Goal: Find specific page/section: Find specific page/section

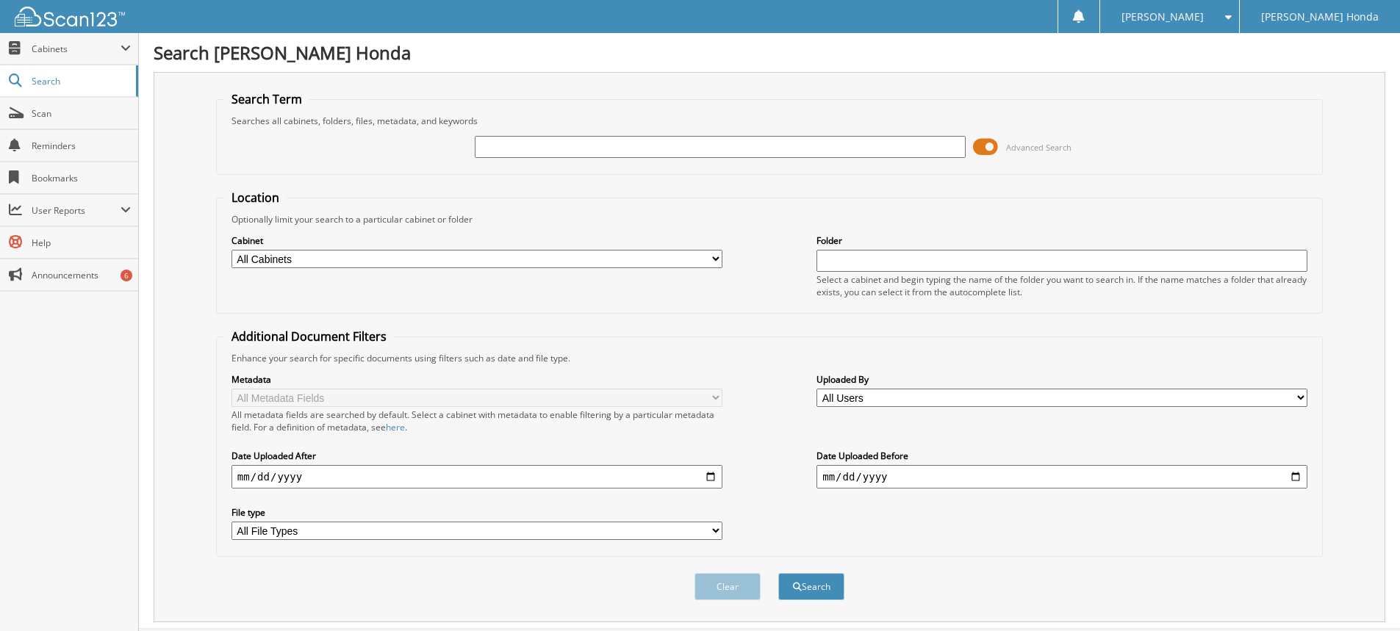
click at [561, 149] on input "text" at bounding box center [720, 147] width 491 height 22
type input "354328"
click at [778, 573] on button "Search" at bounding box center [811, 586] width 66 height 27
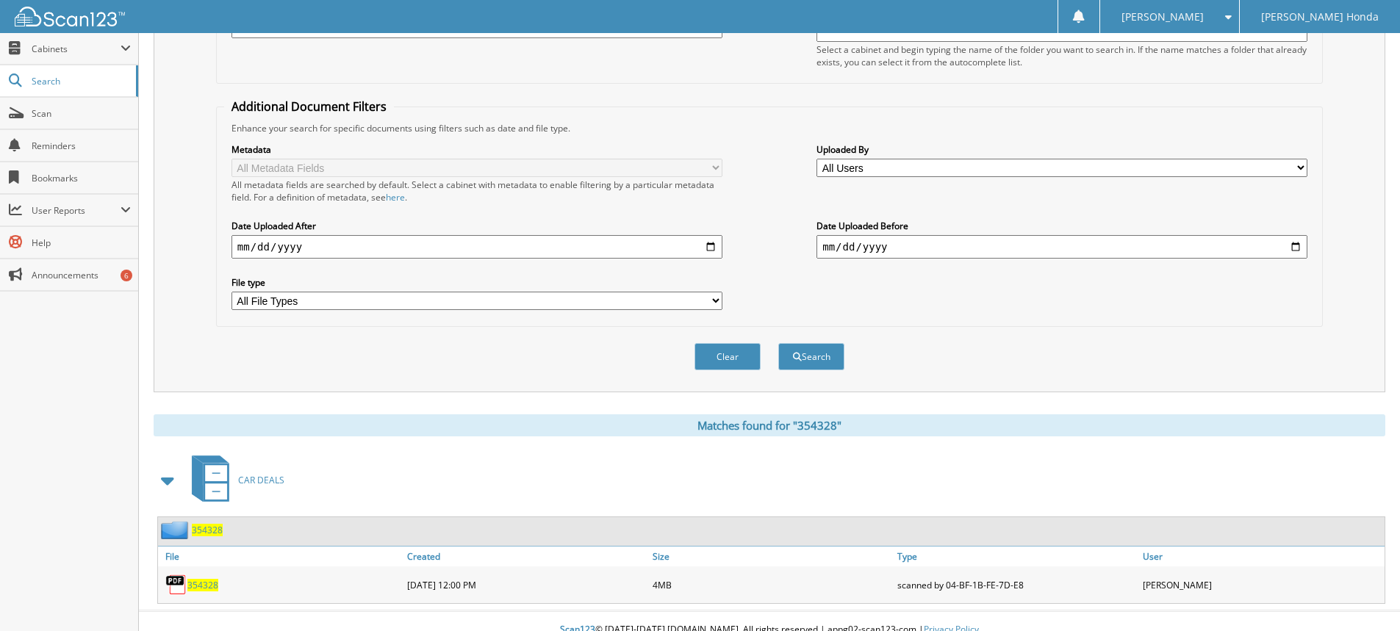
scroll to position [248, 0]
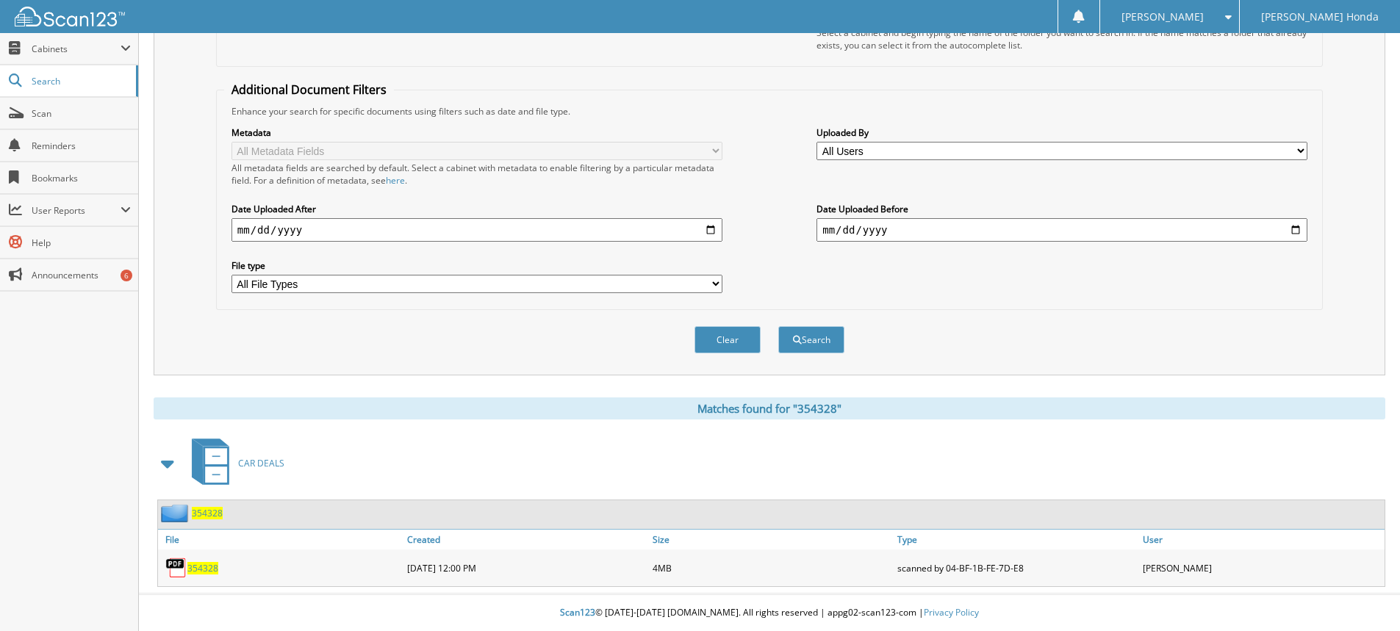
click at [198, 563] on span "354328" at bounding box center [202, 568] width 31 height 12
click at [195, 569] on span "354328" at bounding box center [202, 568] width 31 height 12
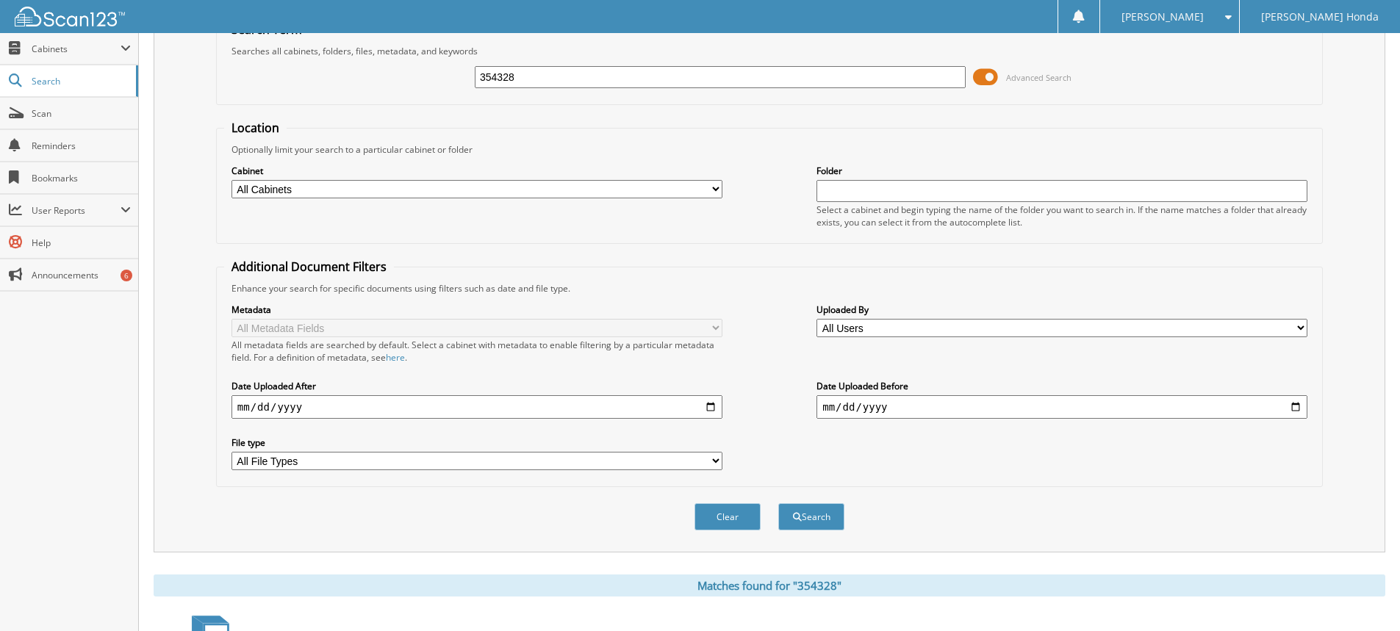
scroll to position [0, 0]
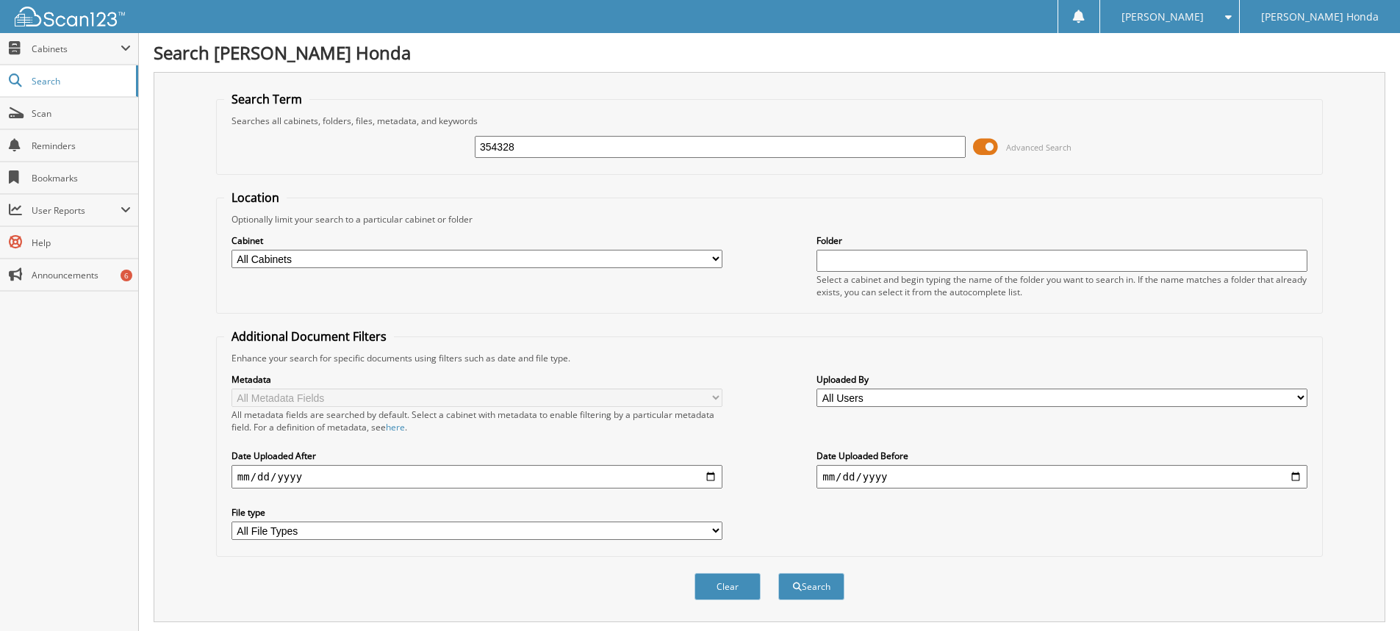
click at [622, 153] on input "354328" at bounding box center [720, 147] width 491 height 22
type input "3"
type input "398768"
click at [778, 573] on button "Search" at bounding box center [811, 586] width 66 height 27
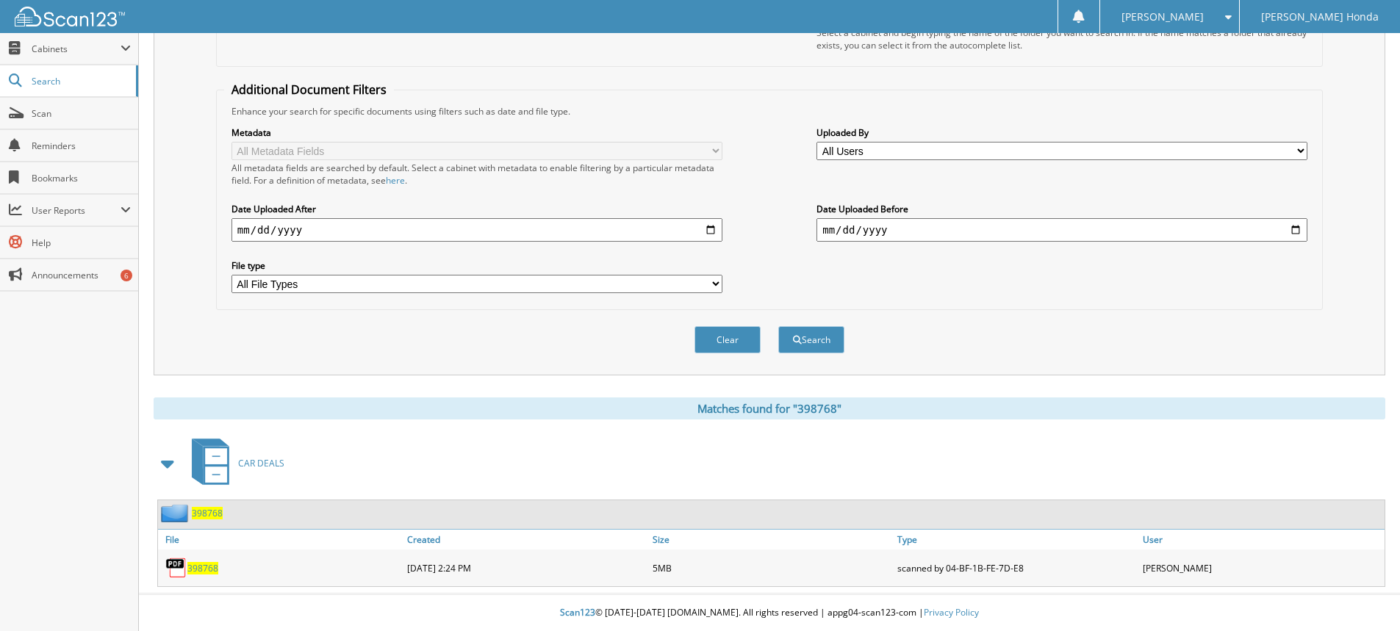
click at [204, 571] on span "398768" at bounding box center [202, 568] width 31 height 12
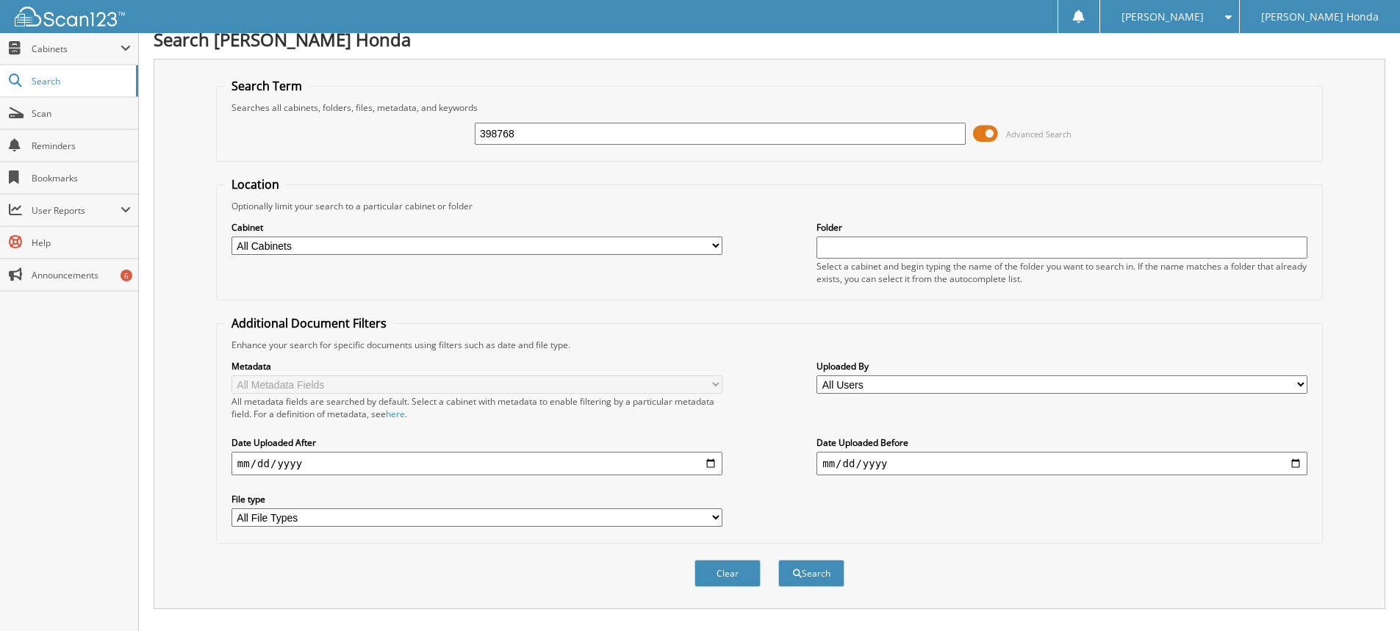
scroll to position [0, 0]
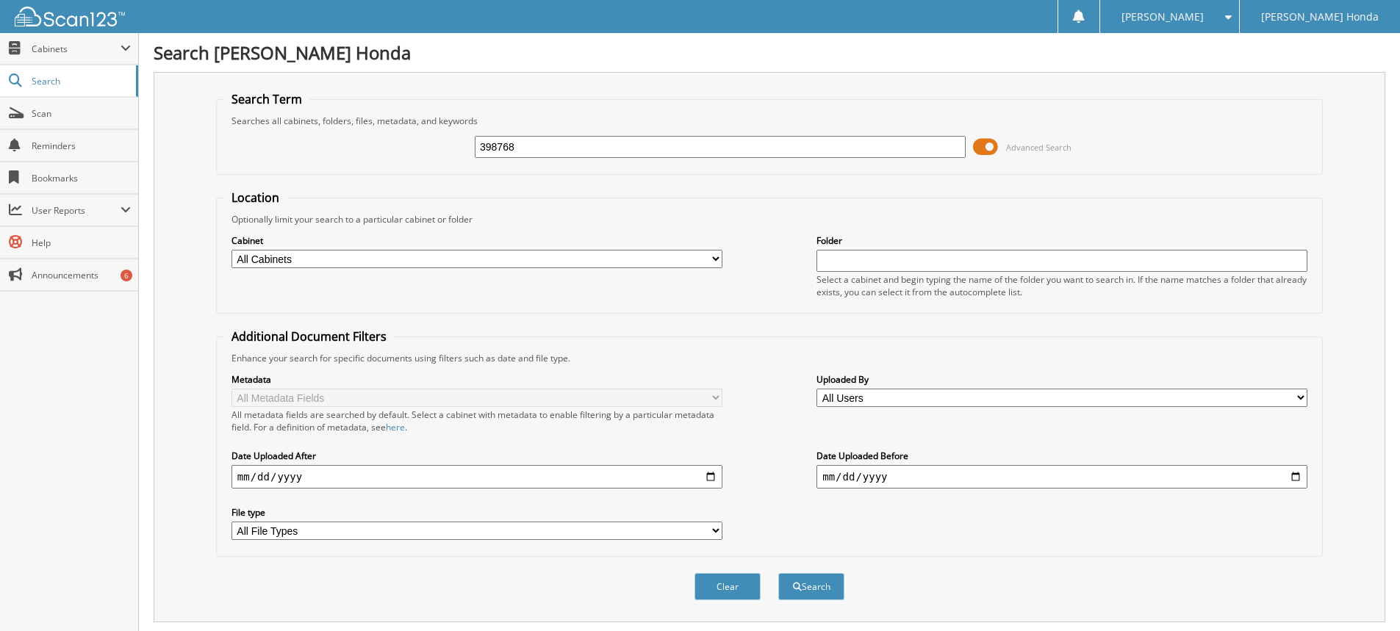
click at [602, 139] on input "398768" at bounding box center [720, 147] width 491 height 22
type input "398808"
click at [778, 573] on button "Search" at bounding box center [811, 586] width 66 height 27
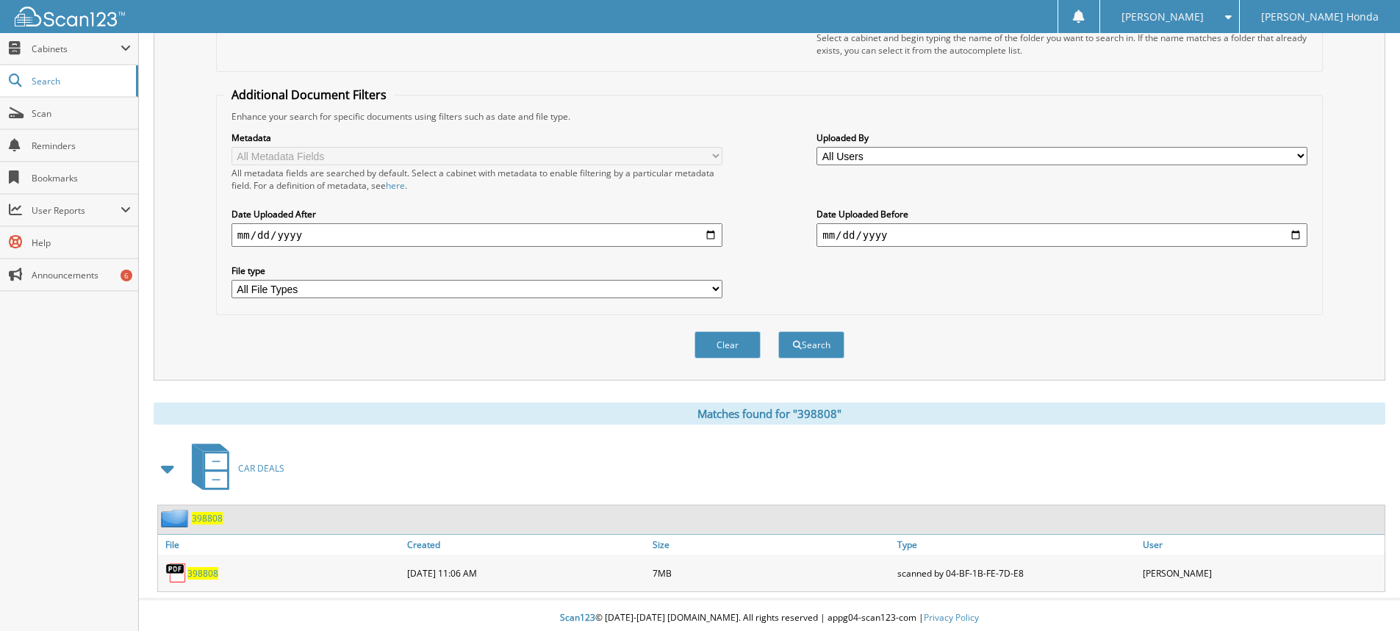
scroll to position [248, 0]
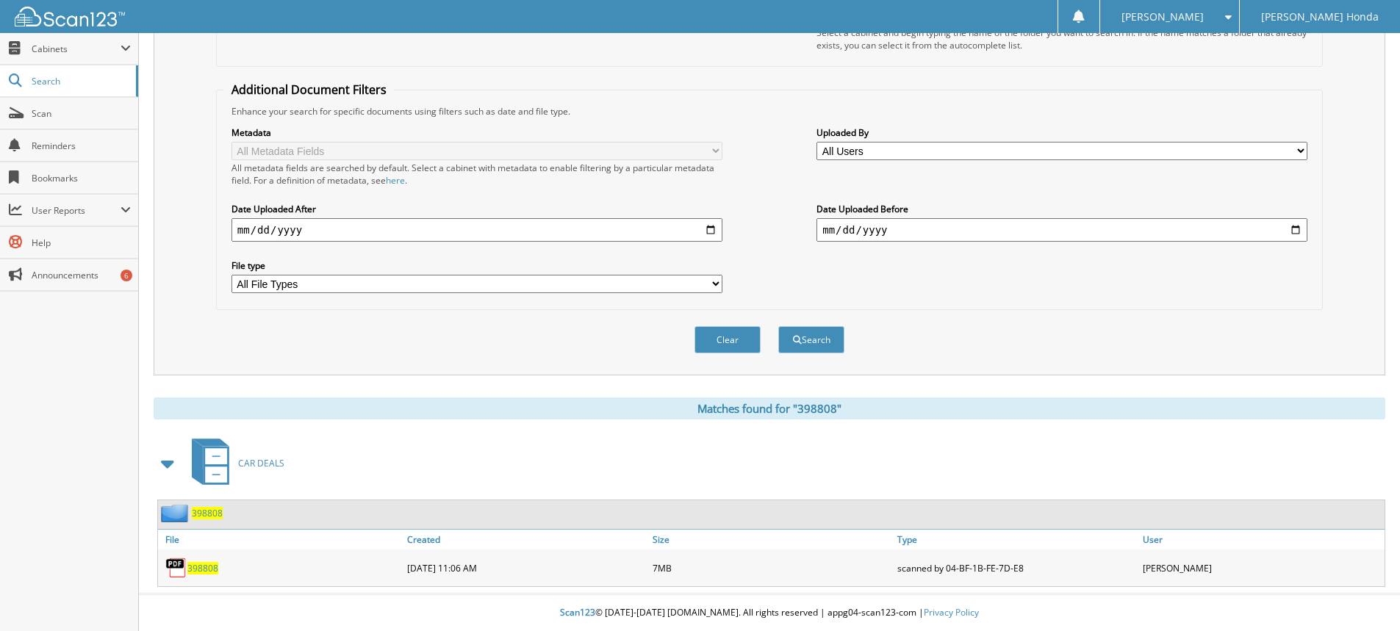
click at [199, 565] on span "398808" at bounding box center [202, 568] width 31 height 12
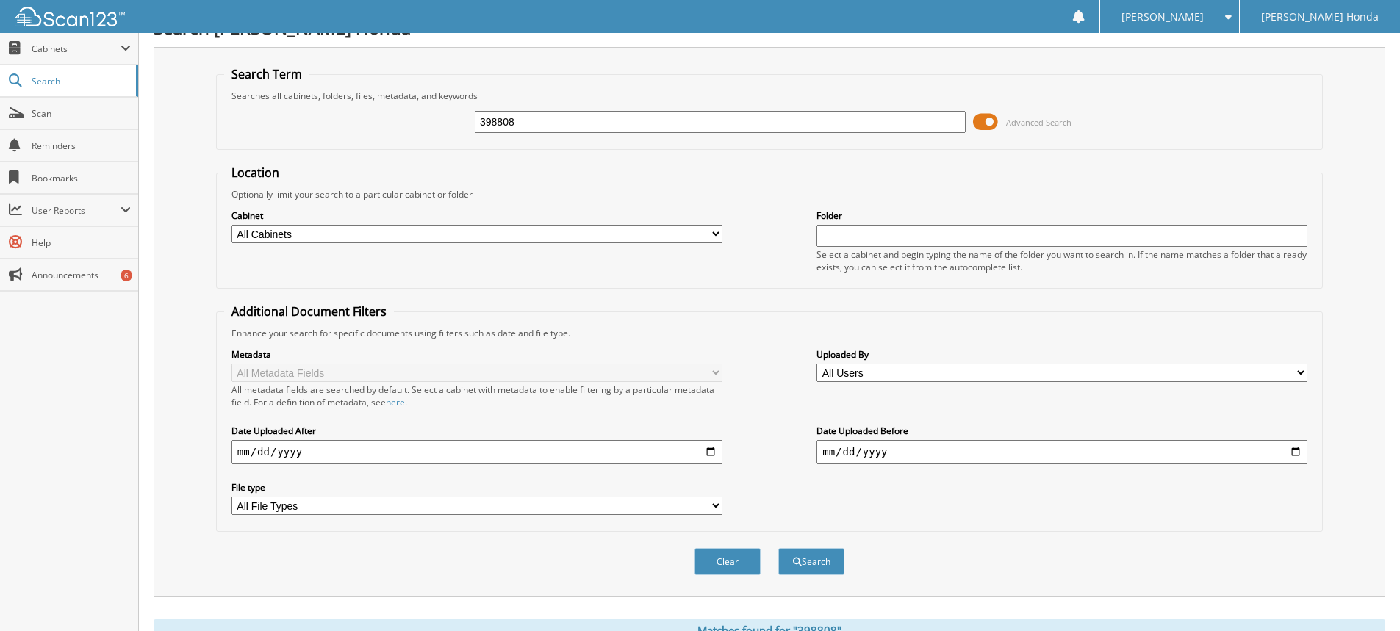
scroll to position [0, 0]
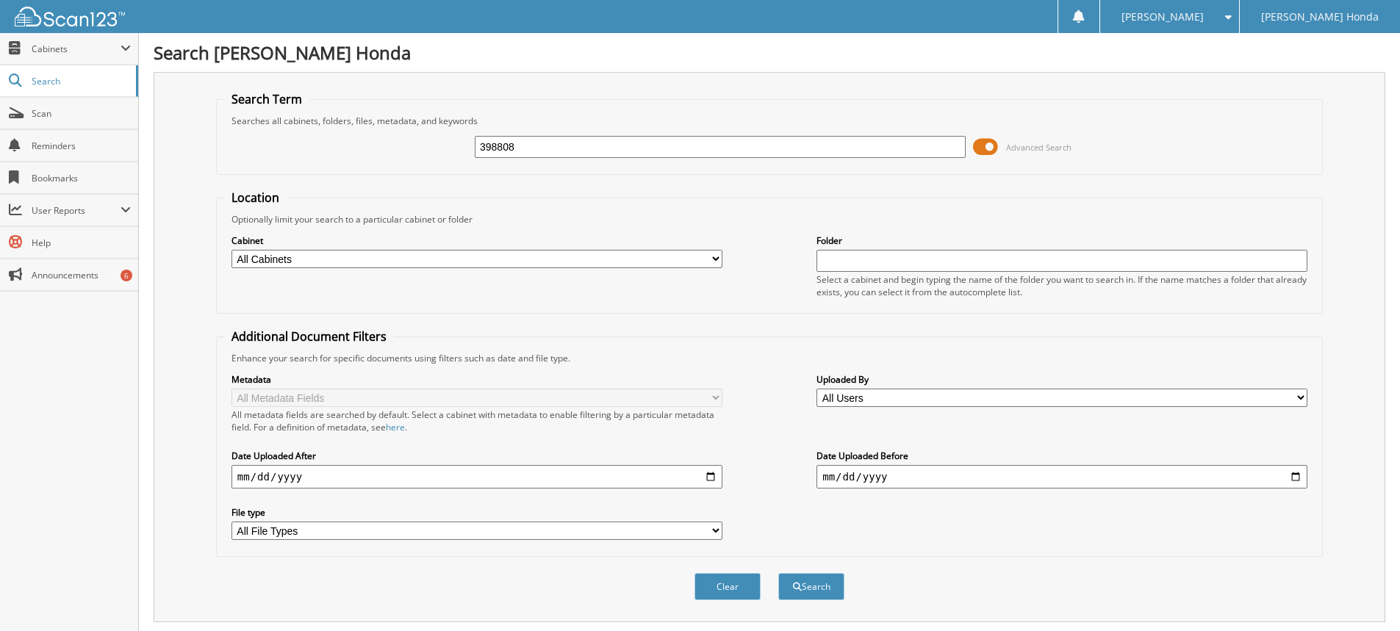
click at [661, 149] on input "398808" at bounding box center [720, 147] width 491 height 22
type input "3"
type input "354237A"
click at [778, 573] on button "Search" at bounding box center [811, 586] width 66 height 27
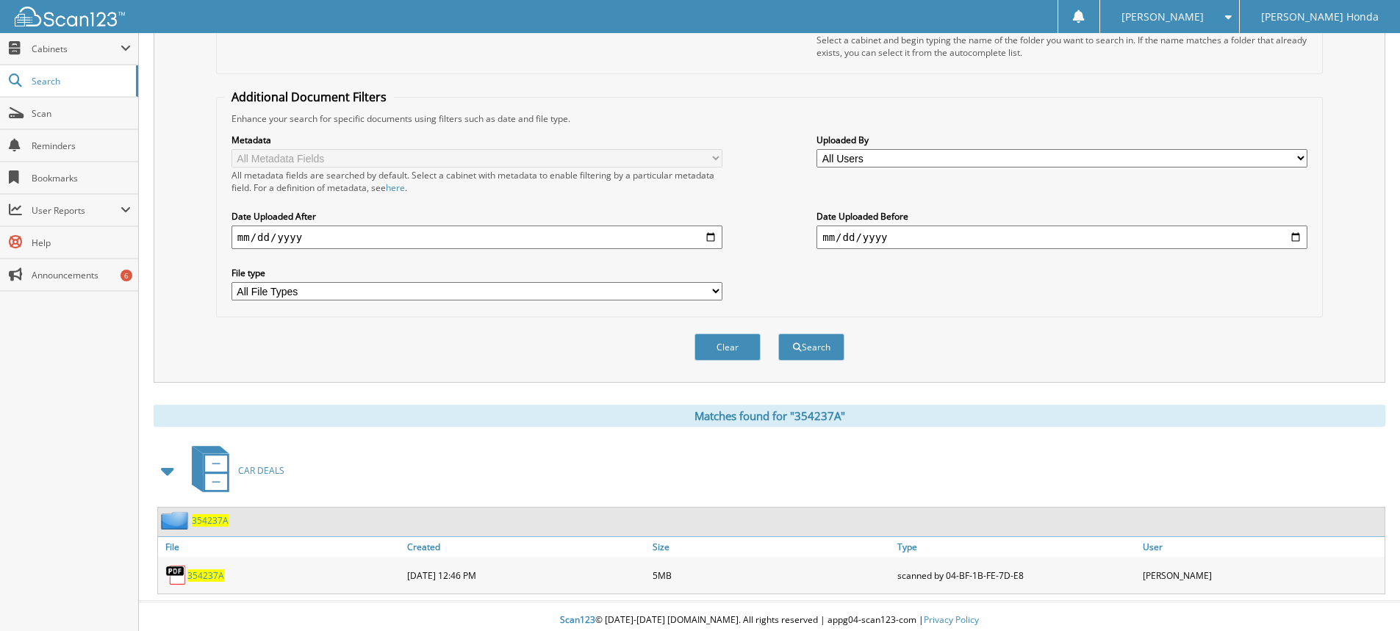
scroll to position [248, 0]
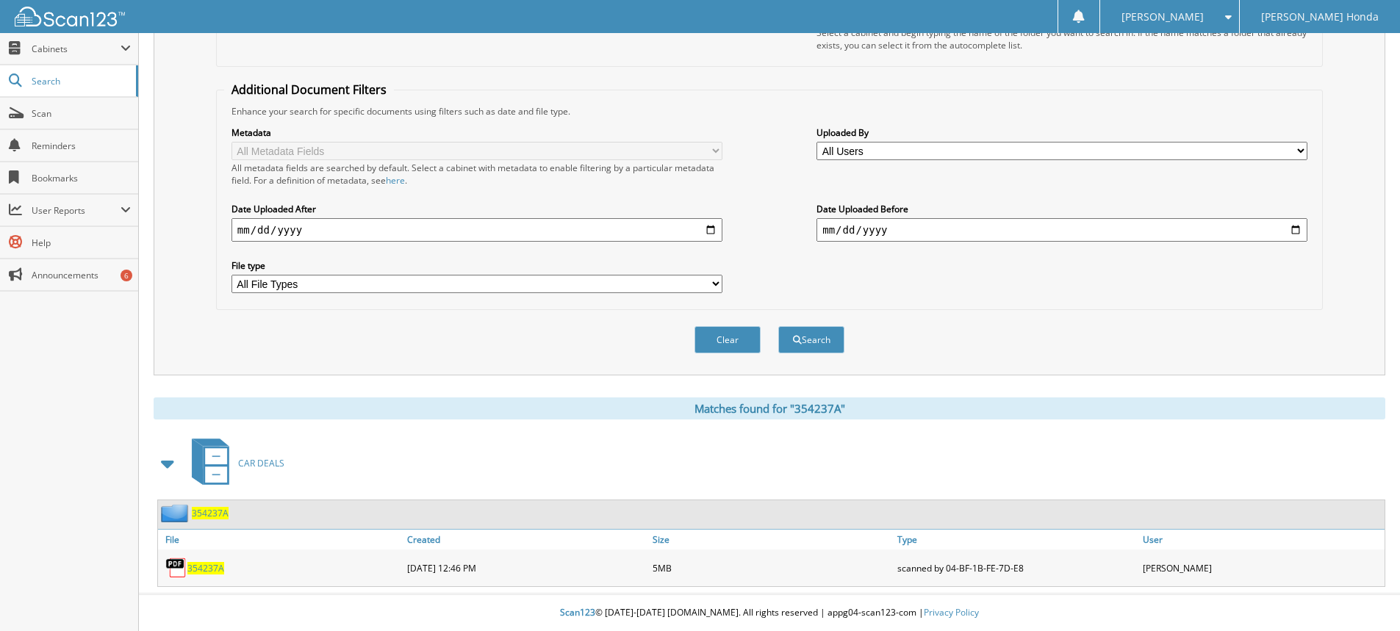
click at [213, 566] on span "354237A" at bounding box center [205, 568] width 37 height 12
click at [203, 563] on span "354237A" at bounding box center [205, 568] width 37 height 12
